Goal: Task Accomplishment & Management: Manage account settings

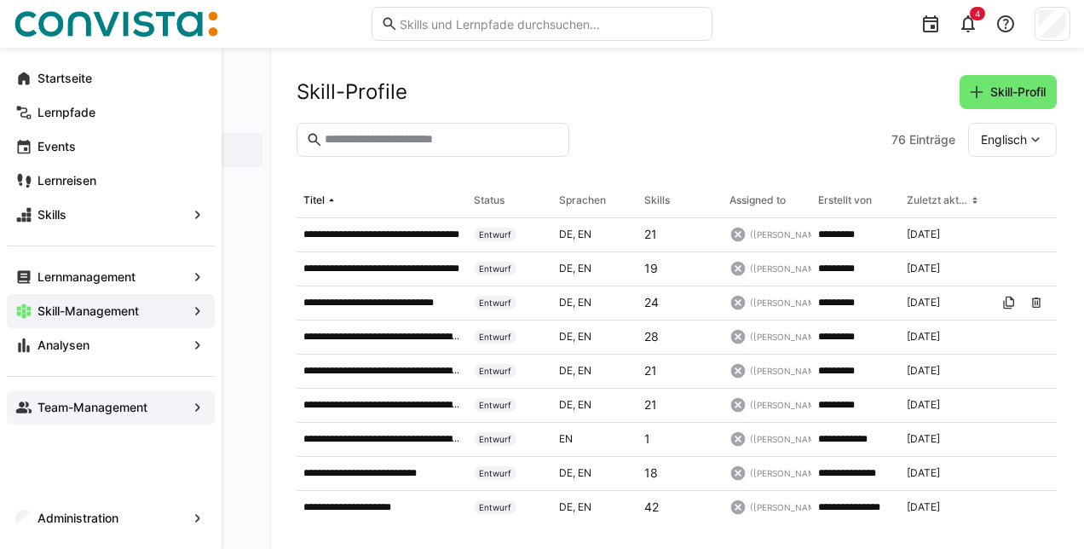
click at [0, 0] on app-navigation-label "Team-Management" at bounding box center [0, 0] width 0 height 0
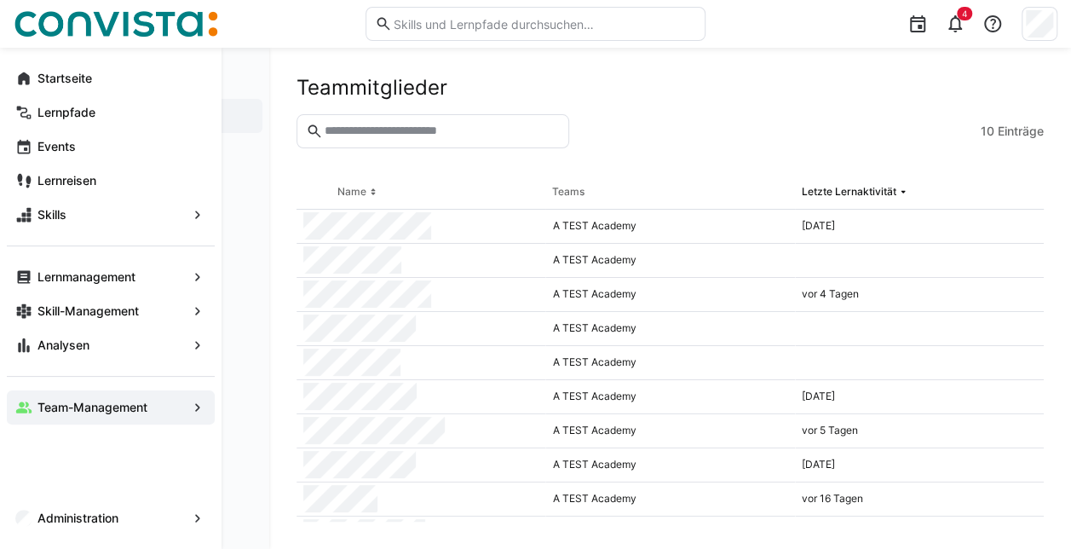
click at [23, 89] on div "Startseite" at bounding box center [111, 78] width 208 height 34
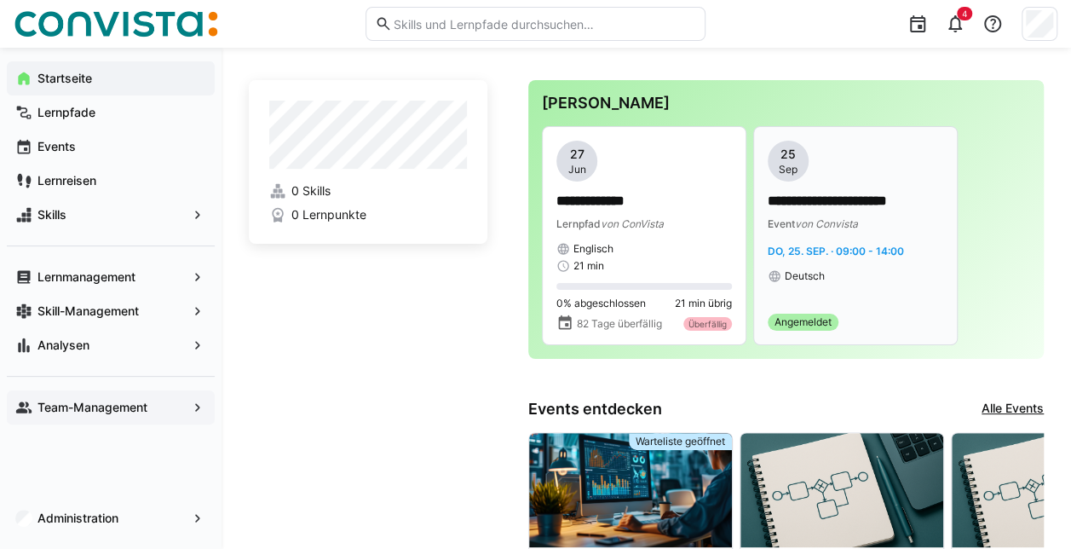
click at [869, 305] on div "**********" at bounding box center [856, 236] width 176 height 190
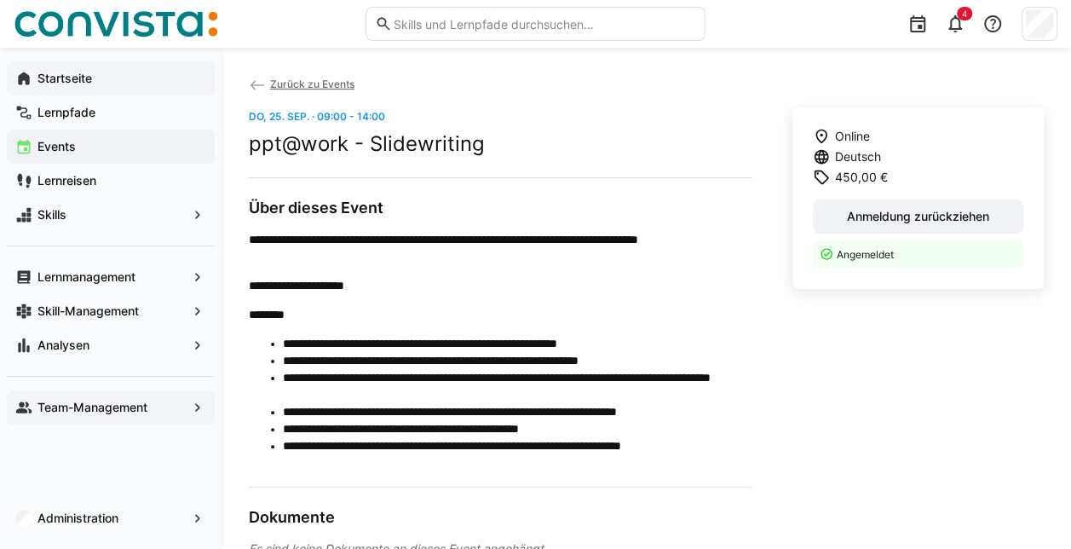
click at [150, 80] on span "Startseite" at bounding box center [120, 78] width 171 height 17
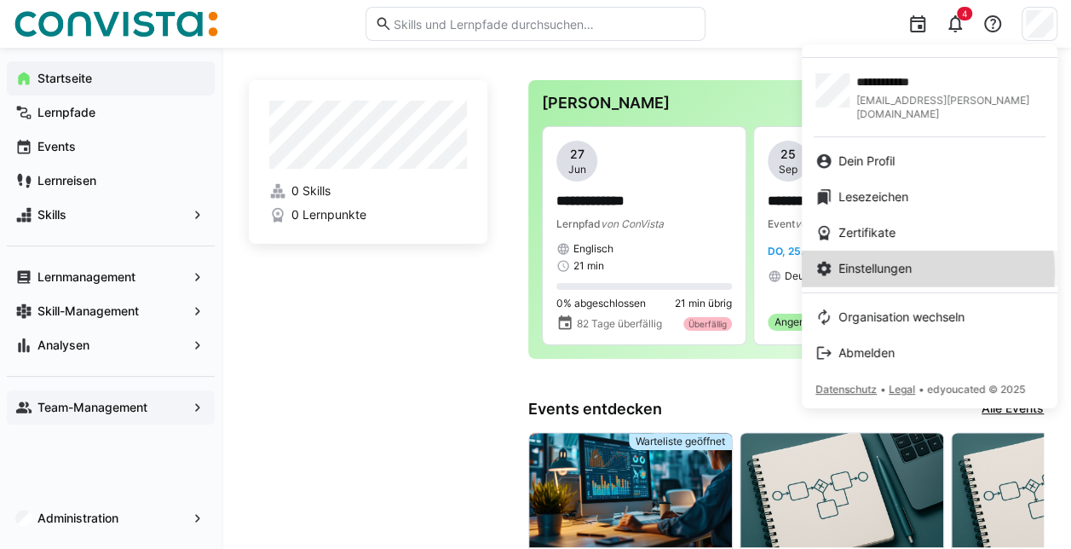
click at [912, 260] on span "Einstellungen" at bounding box center [874, 268] width 73 height 17
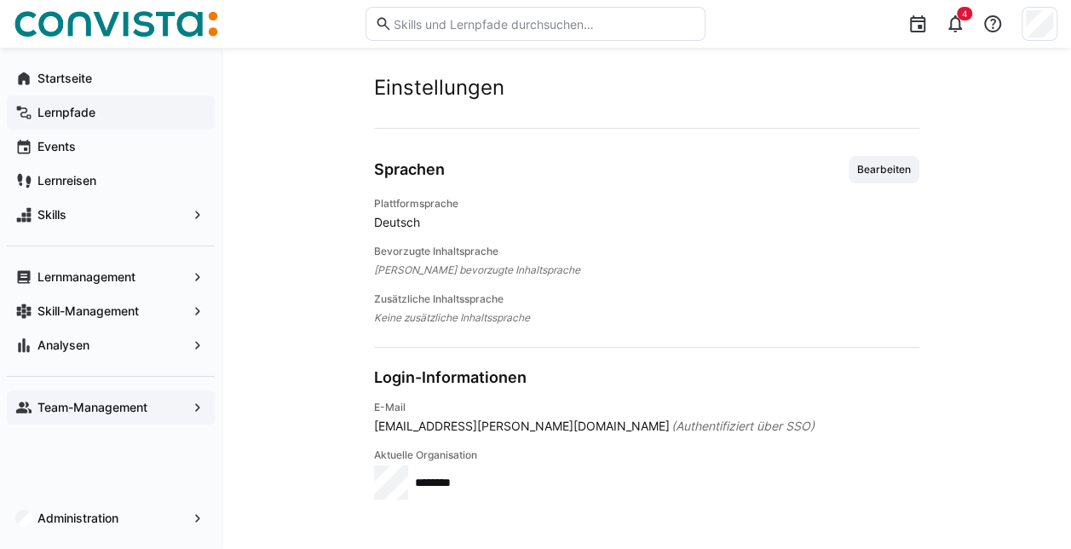
click at [108, 117] on span "Lernpfade" at bounding box center [120, 112] width 171 height 17
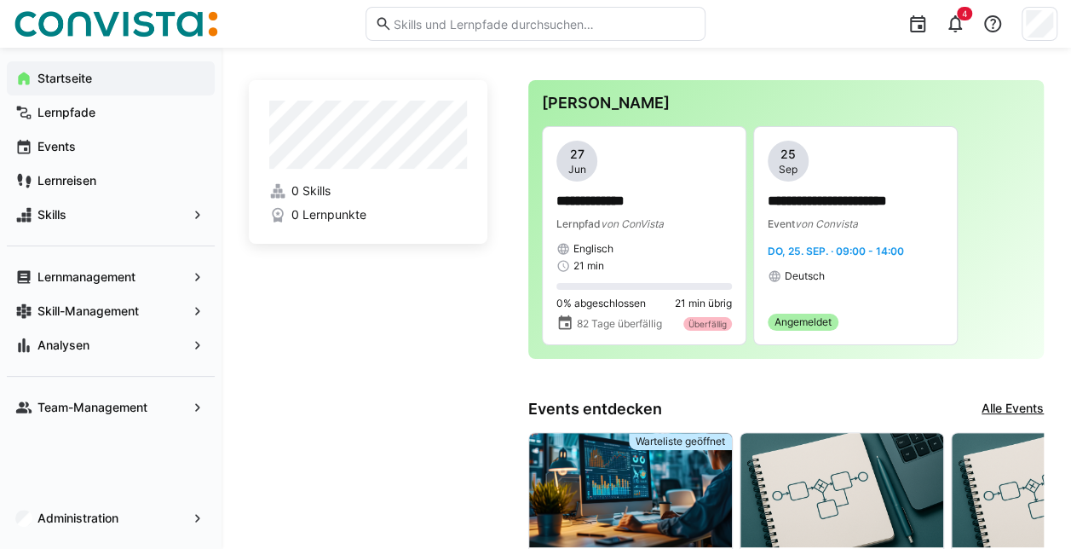
click at [654, 34] on eds-input at bounding box center [536, 24] width 340 height 34
click at [655, 28] on input "text" at bounding box center [544, 23] width 304 height 15
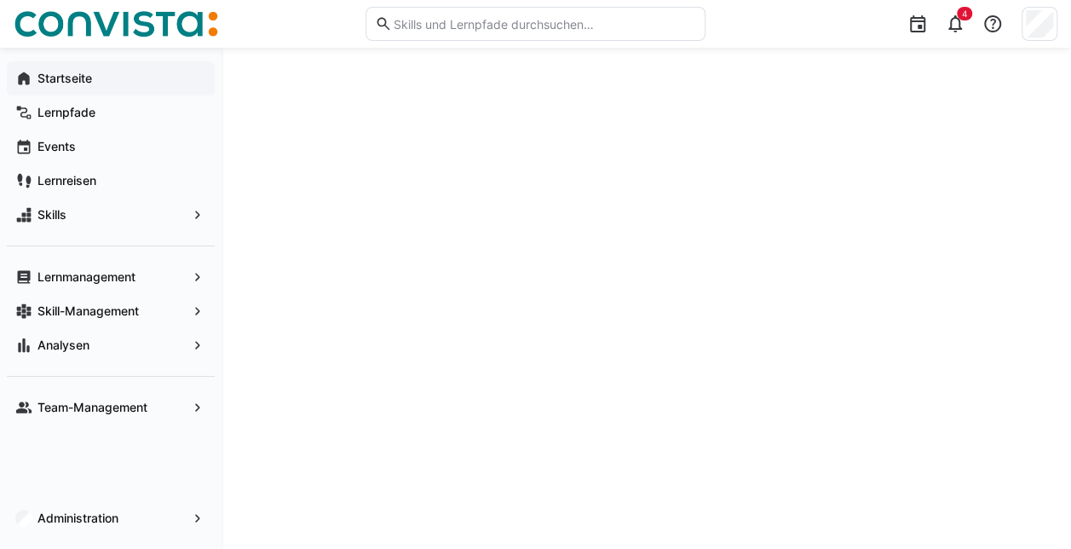
click at [111, 82] on span "Startseite" at bounding box center [120, 78] width 171 height 17
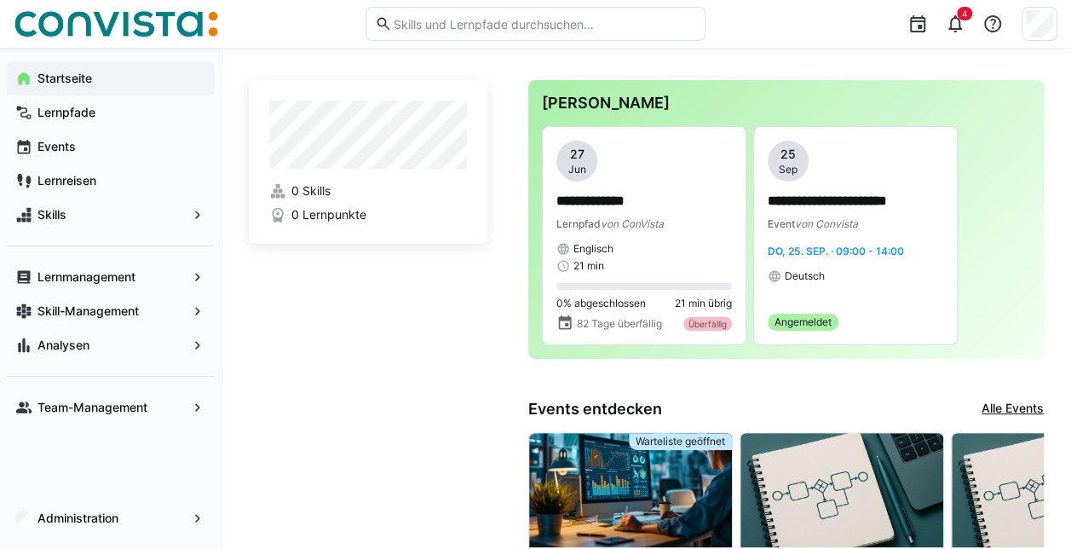
click at [159, 26] on img at bounding box center [116, 23] width 204 height 27
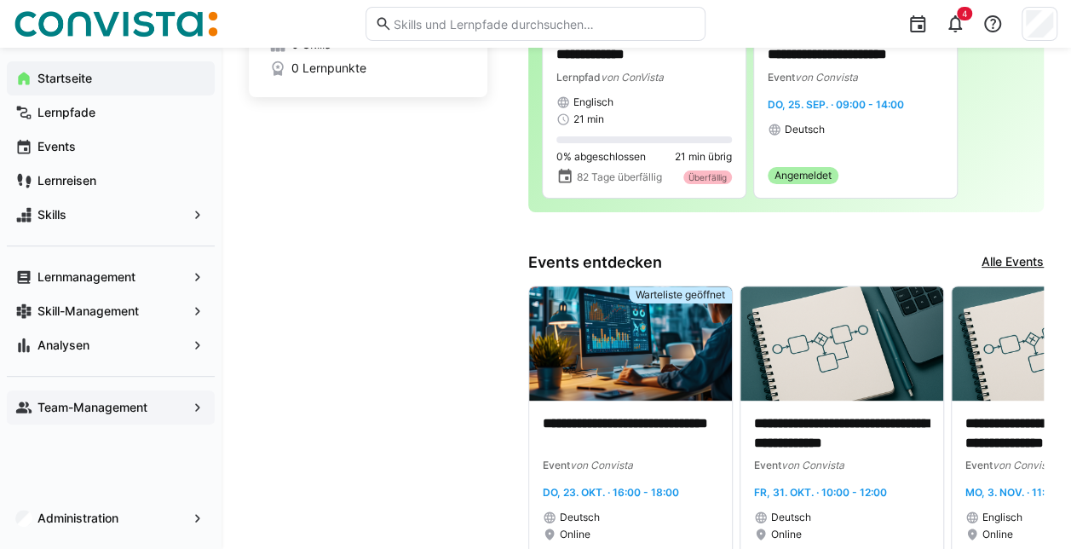
scroll to position [341, 0]
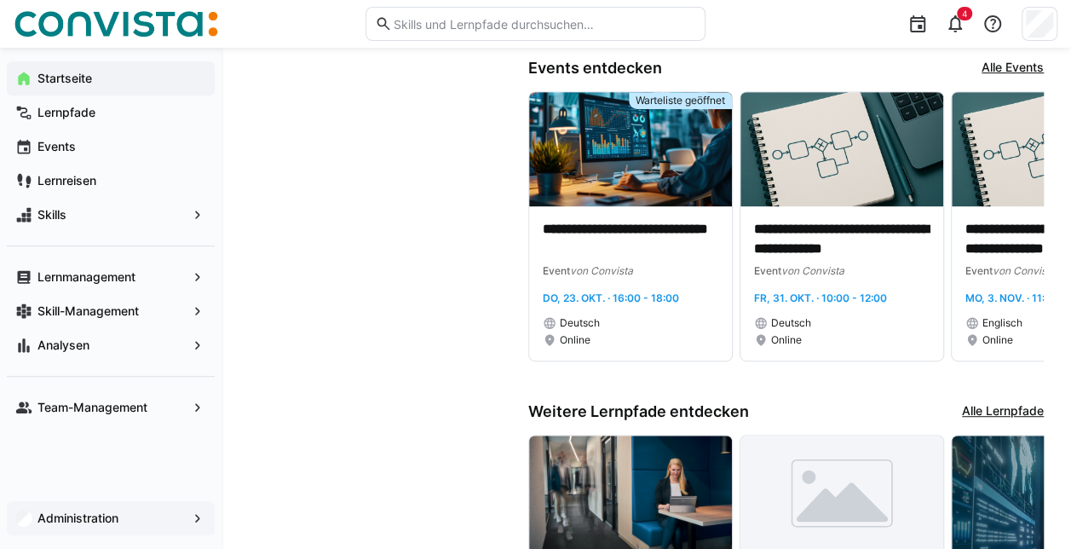
click at [133, 525] on span "Administration" at bounding box center [111, 517] width 152 height 17
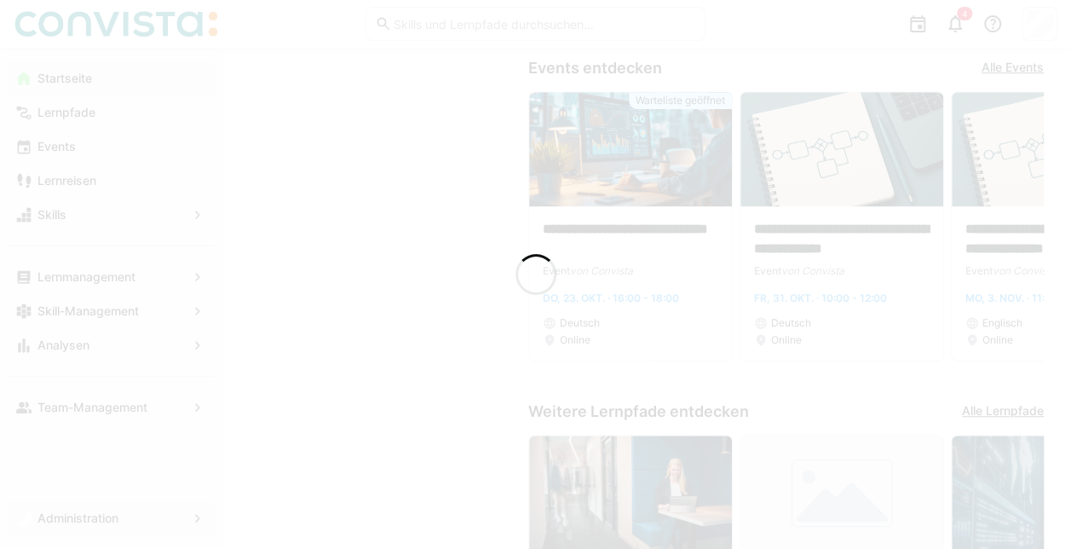
click at [76, 515] on div at bounding box center [535, 274] width 1071 height 549
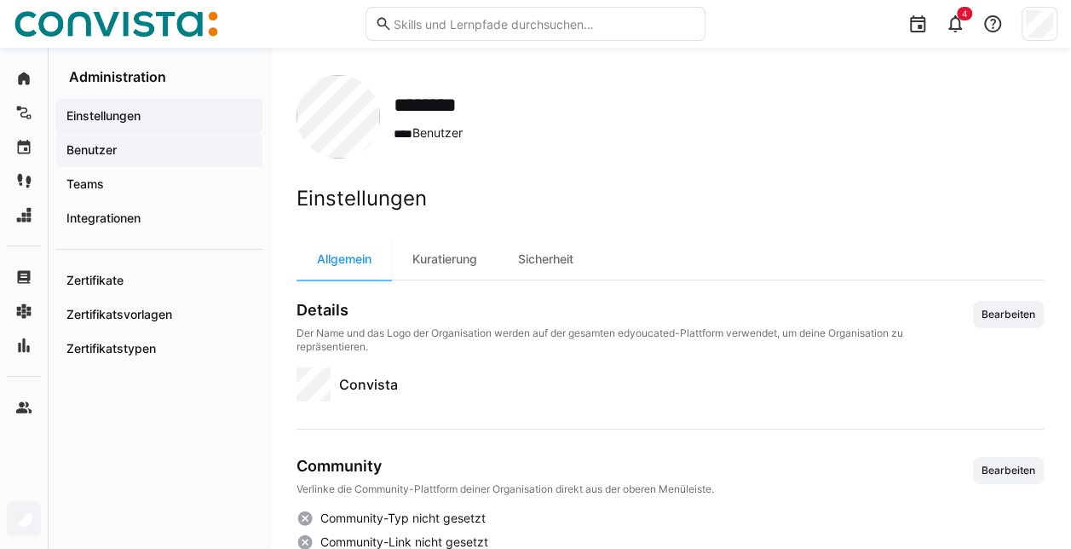
click at [147, 158] on div "Benutzer" at bounding box center [158, 150] width 207 height 34
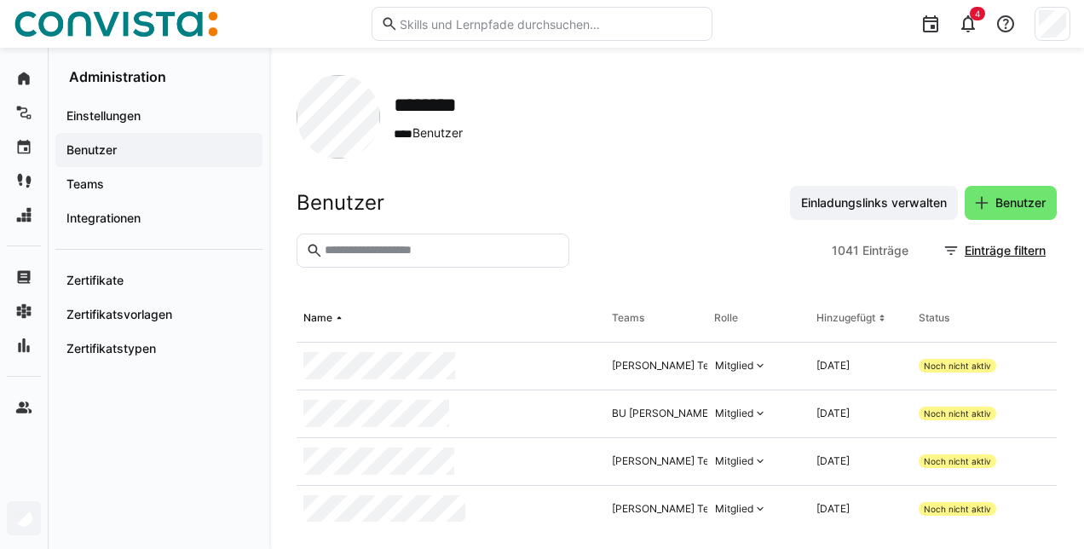
click at [377, 246] on input "text" at bounding box center [441, 250] width 237 height 15
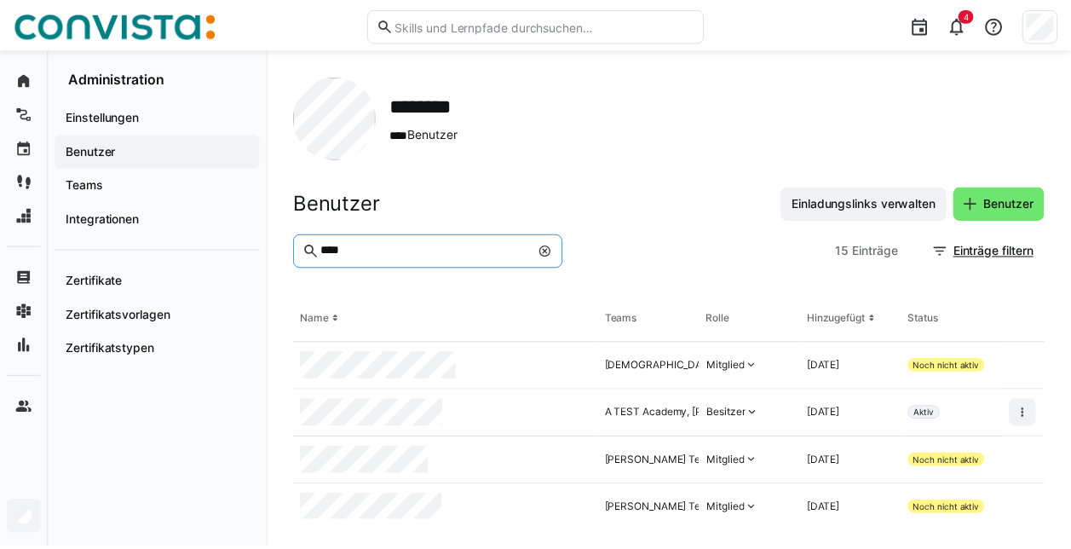
scroll to position [85, 0]
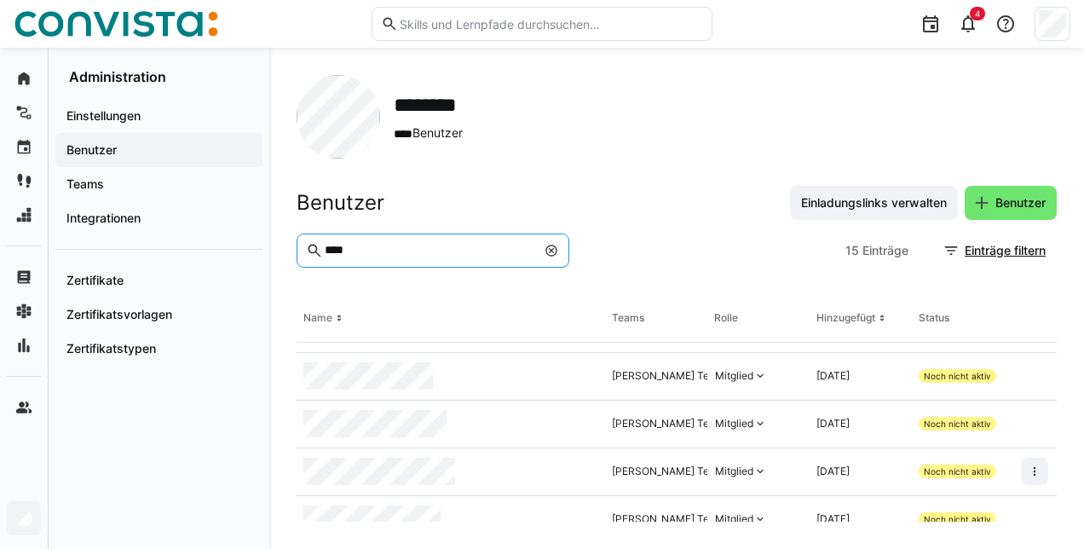
type input "****"
click at [544, 478] on div at bounding box center [450, 472] width 308 height 48
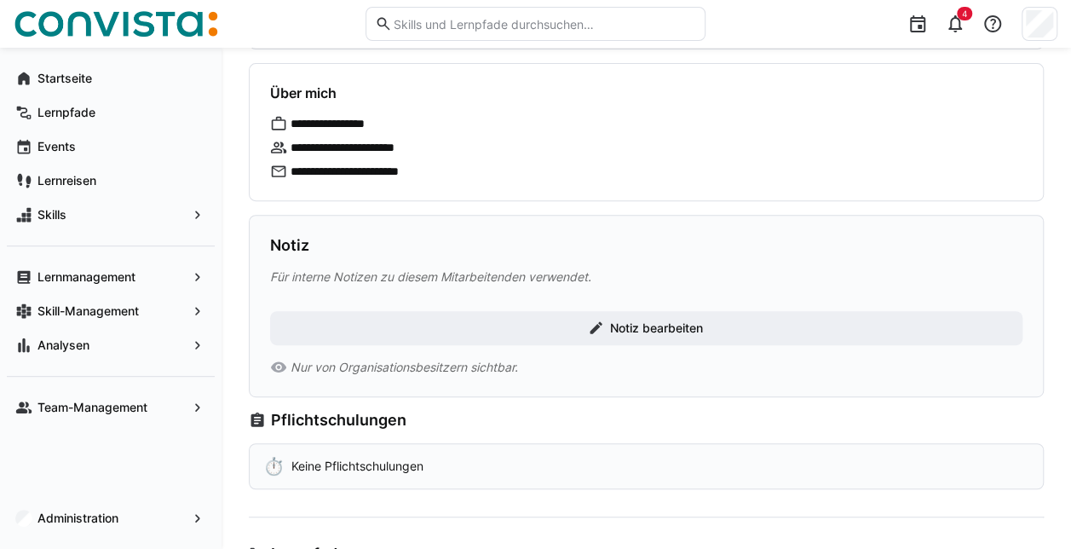
scroll to position [341, 0]
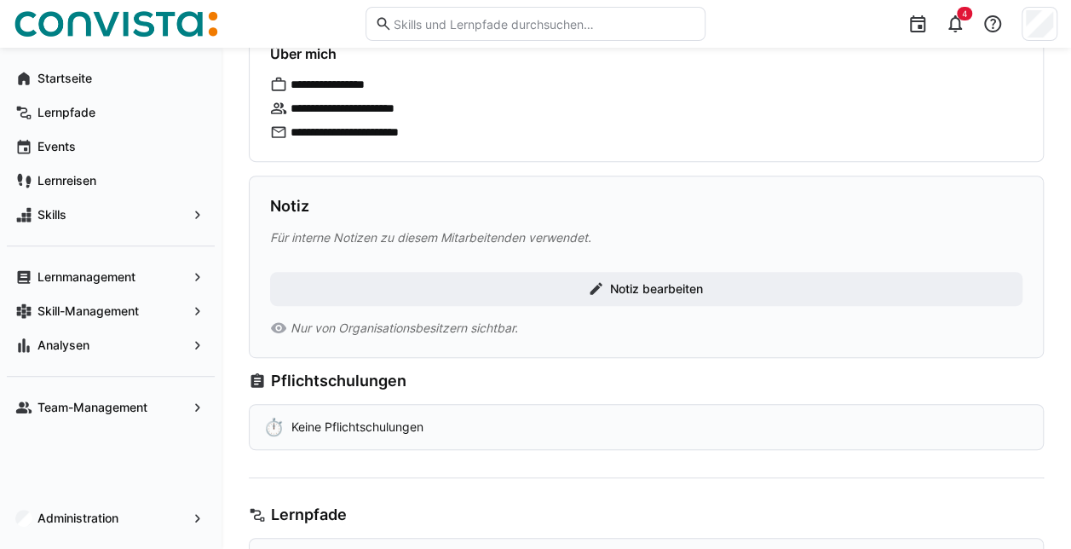
click at [736, 231] on p "Für interne Notizen zu diesem Mitarbeitenden verwendet." at bounding box center [646, 237] width 752 height 17
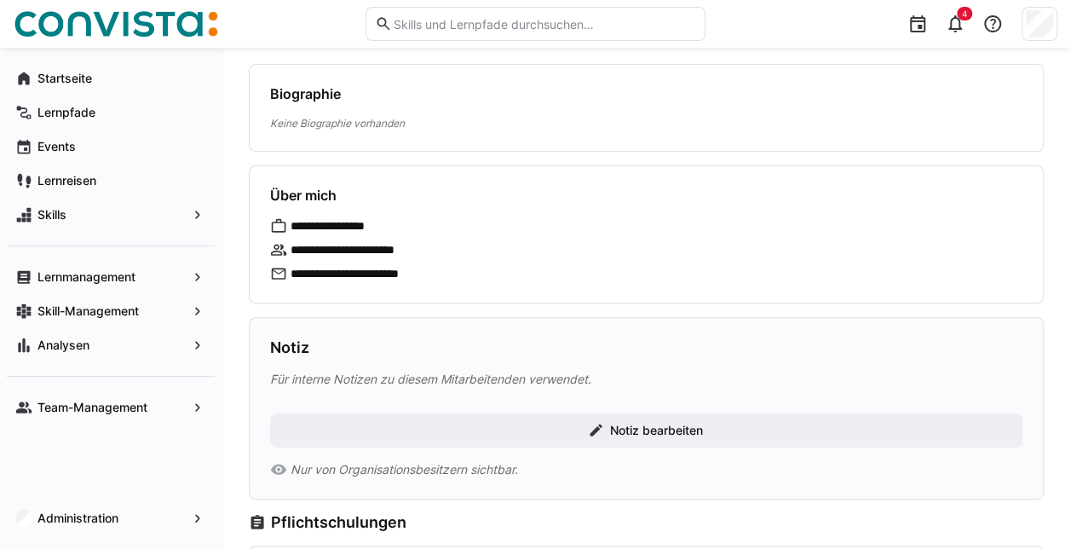
scroll to position [0, 0]
